Goal: Task Accomplishment & Management: Manage account settings

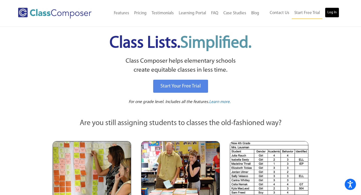
click at [333, 14] on link "Log In" at bounding box center [332, 13] width 14 height 10
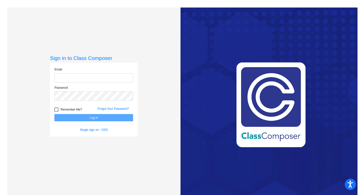
type input "jreeter@chillicotheschools.org"
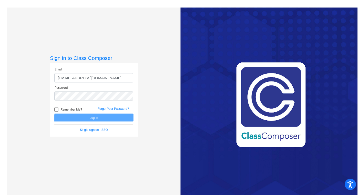
click at [91, 119] on button "Log In" at bounding box center [93, 117] width 79 height 7
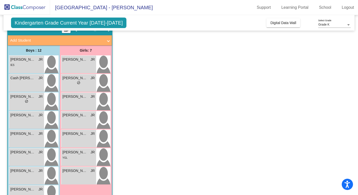
scroll to position [36, 0]
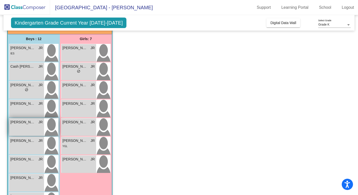
click at [25, 127] on div "Julian Ross JR lock do_not_disturb_alt" at bounding box center [26, 127] width 35 height 18
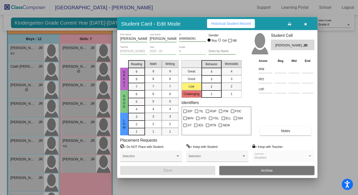
click at [307, 23] on icon "button" at bounding box center [306, 24] width 3 height 4
